Goal: Find specific page/section: Find specific page/section

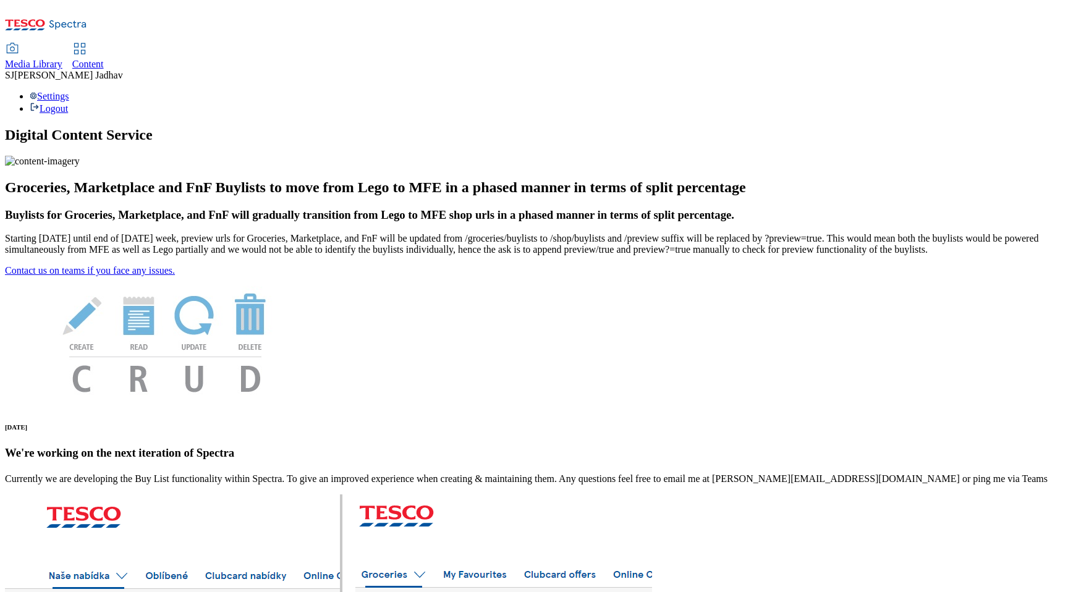
click at [104, 59] on span "Content" at bounding box center [88, 64] width 32 height 11
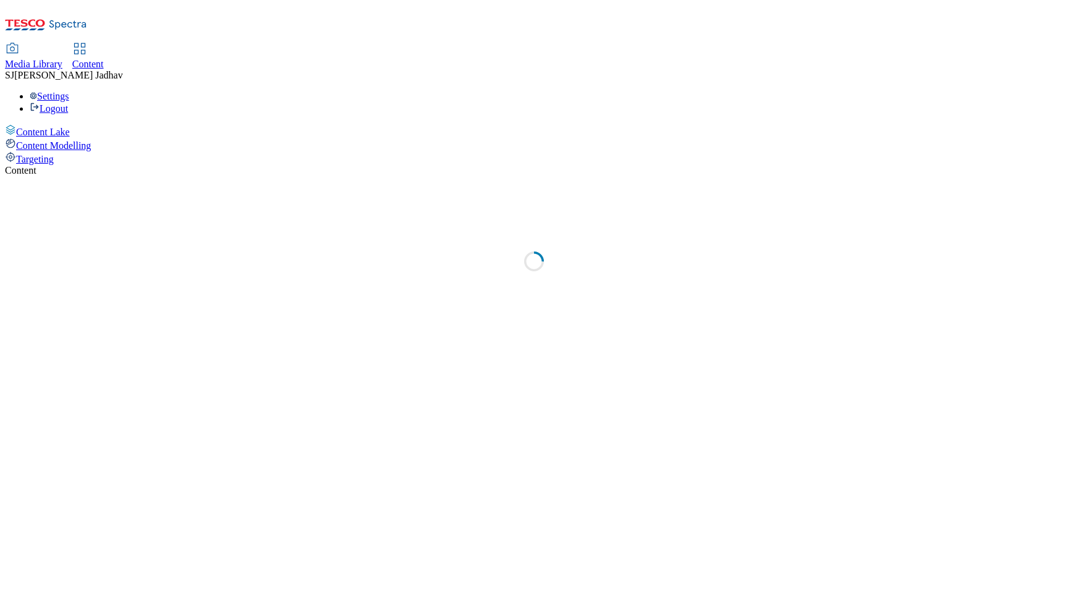
select select "ghs-[GEOGRAPHIC_DATA]"
